Goal: Task Accomplishment & Management: Use online tool/utility

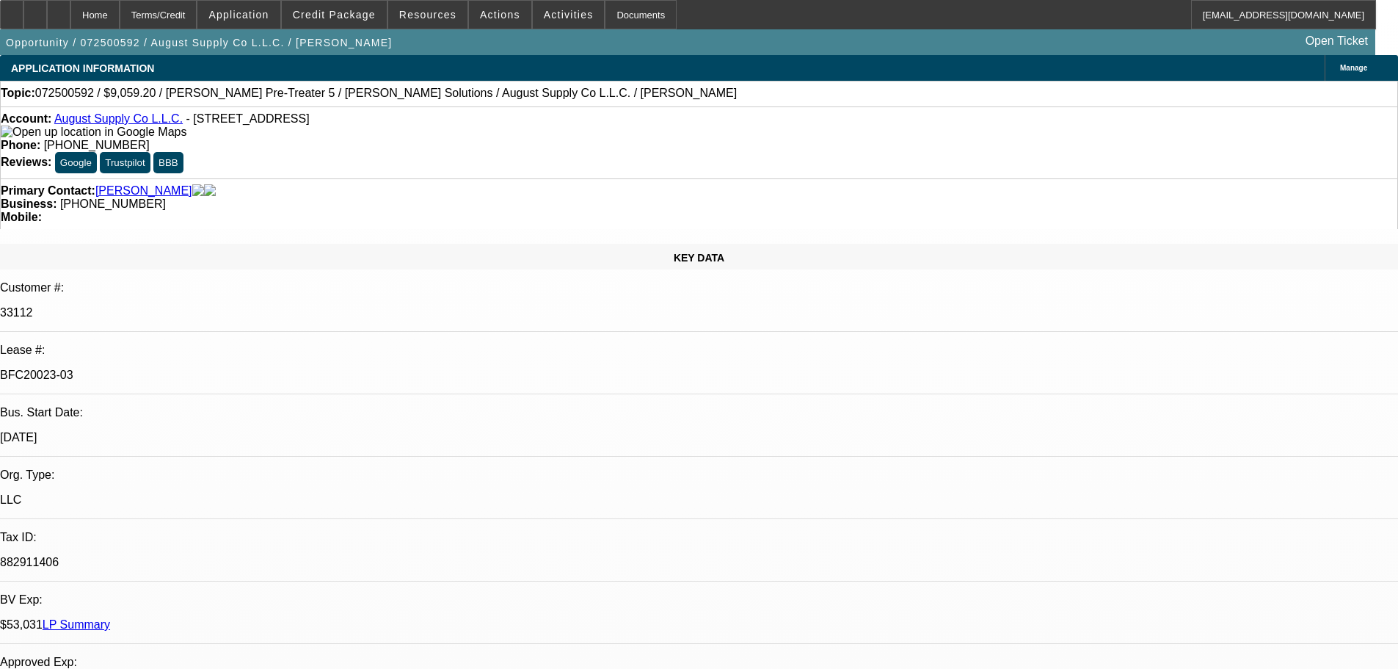
select select "0"
select select "2"
select select "0.1"
select select "4"
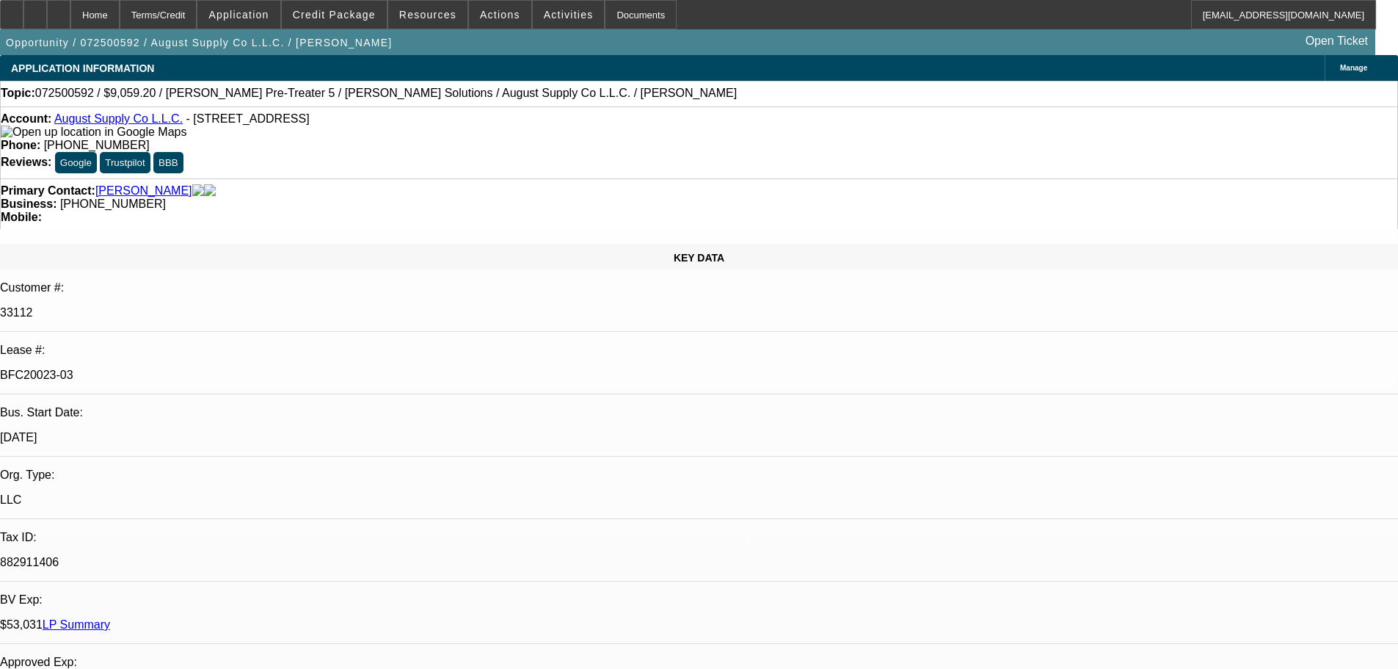
select select "0.2"
select select "2"
select select "0.1"
select select "4"
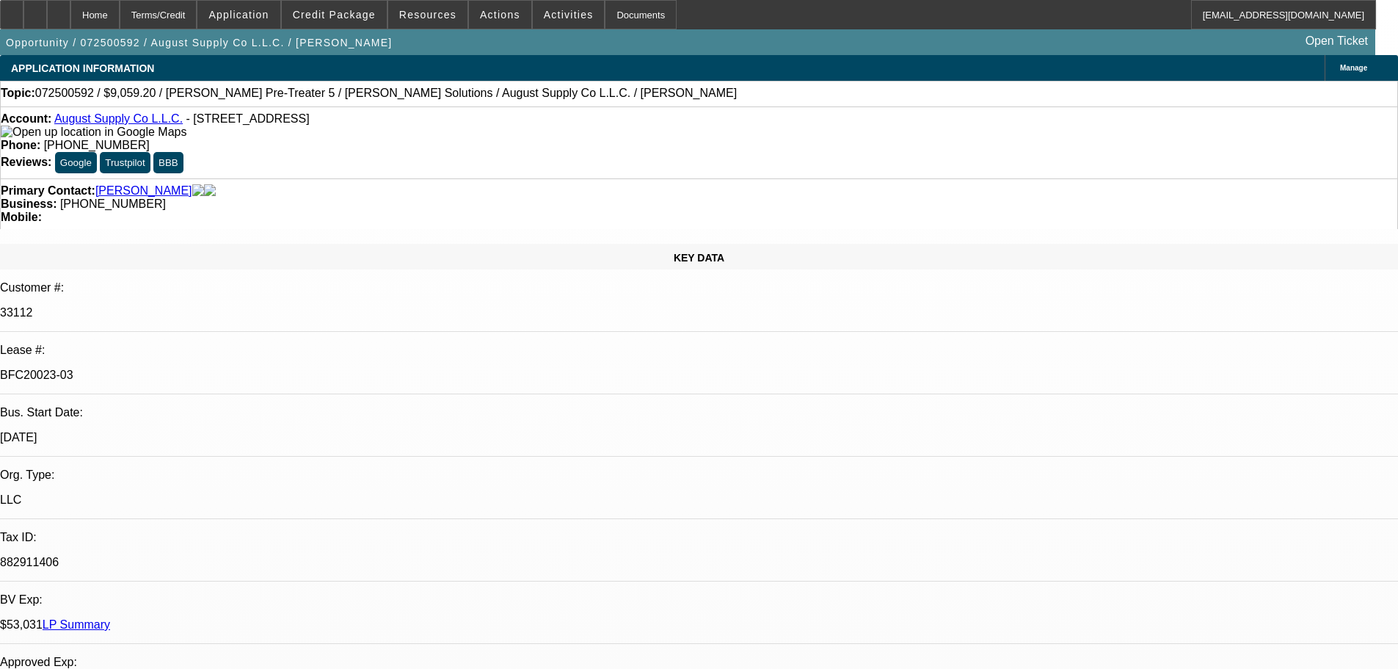
select select "0.2"
select select "2"
select select "0.1"
select select "4"
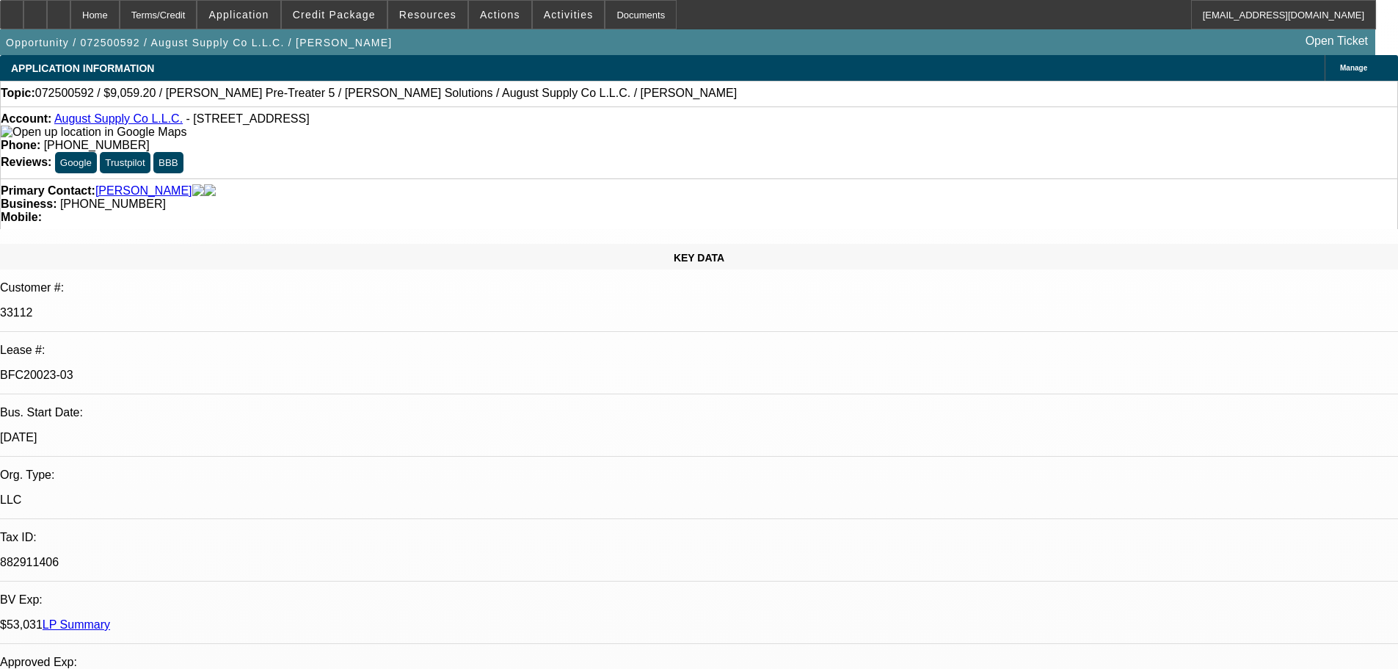
select select "0"
select select "0.1"
select select "4"
click at [650, 4] on div "Documents" at bounding box center [641, 14] width 72 height 29
